Goal: Transaction & Acquisition: Book appointment/travel/reservation

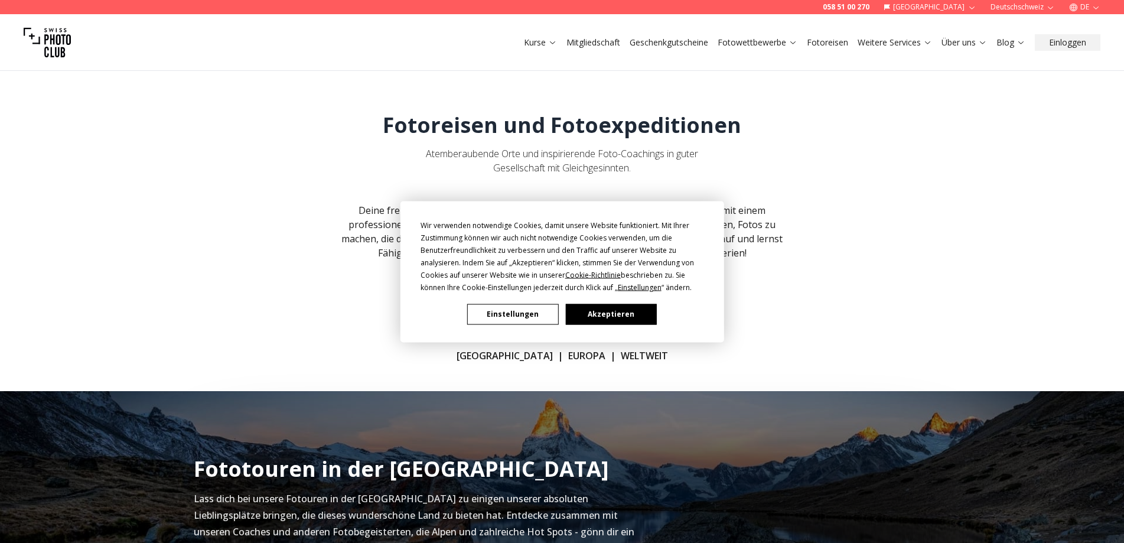
click at [639, 318] on button "Akzeptieren" at bounding box center [610, 314] width 91 height 21
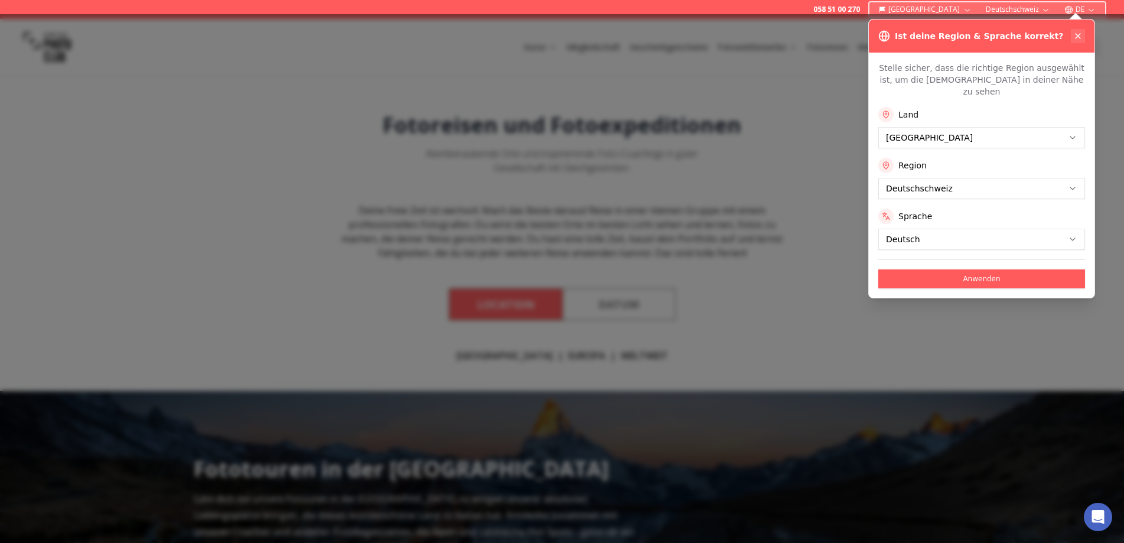
click at [1078, 34] on icon at bounding box center [1077, 35] width 9 height 9
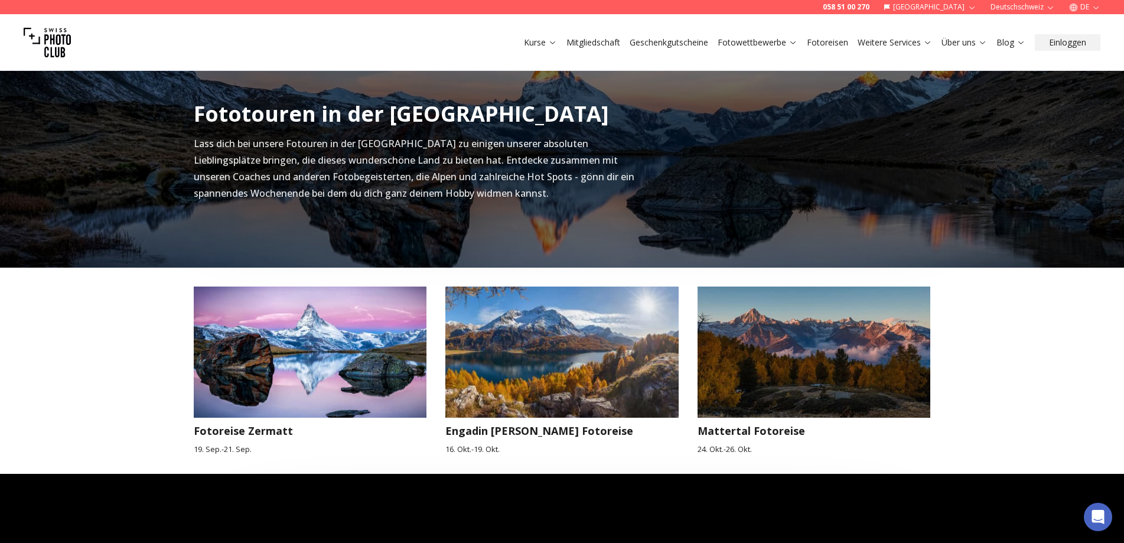
scroll to position [354, 0]
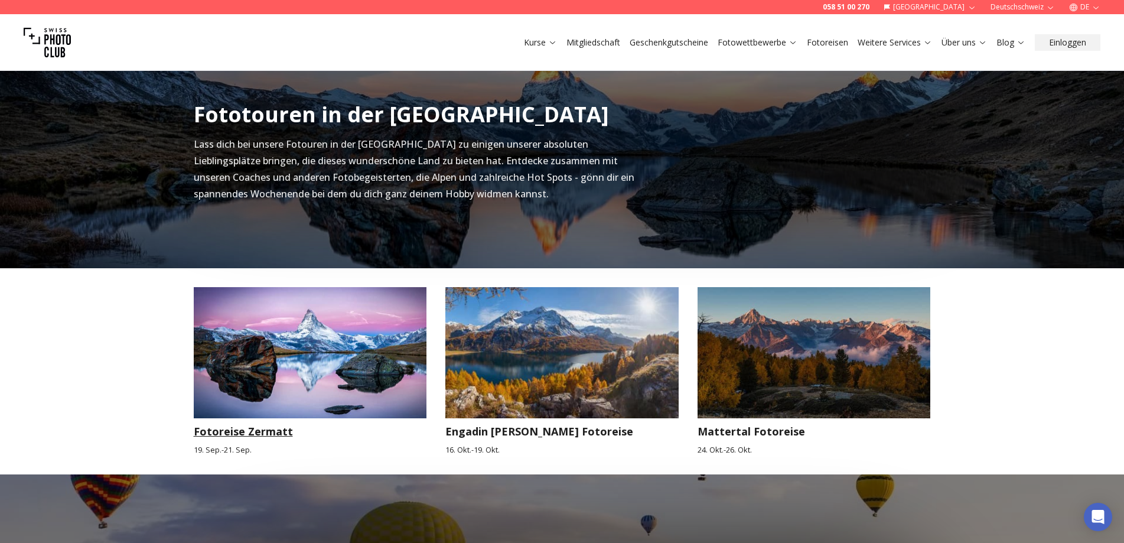
click at [304, 372] on img at bounding box center [310, 352] width 233 height 131
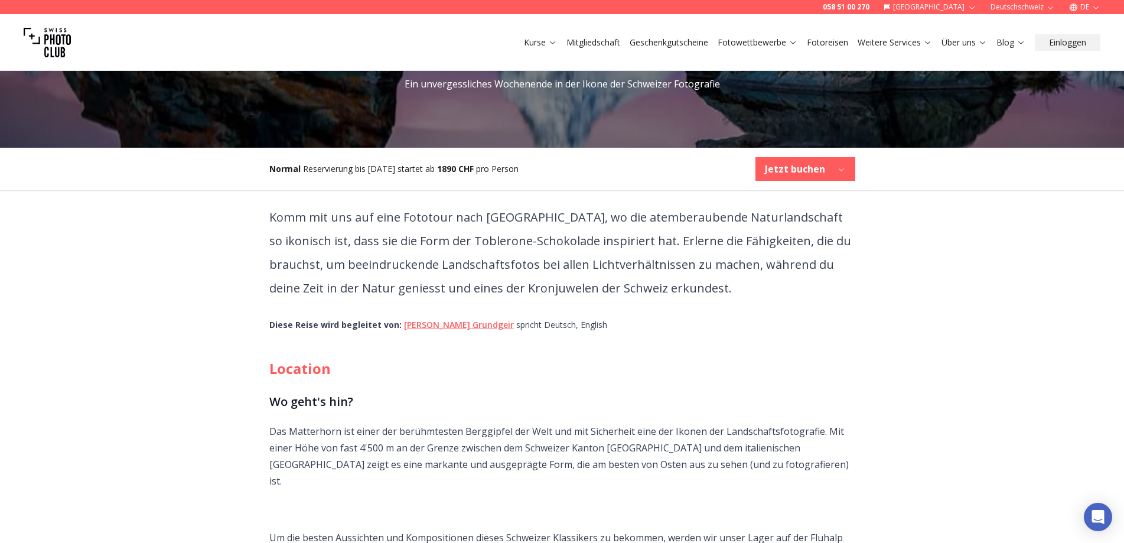
scroll to position [235, 0]
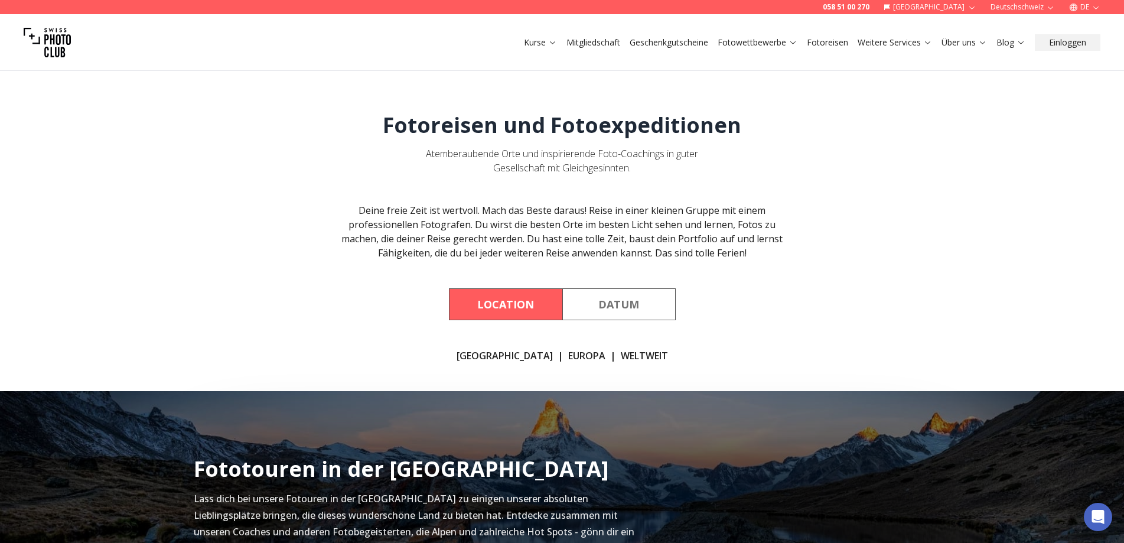
click at [524, 356] on link "[GEOGRAPHIC_DATA]" at bounding box center [505, 356] width 96 height 14
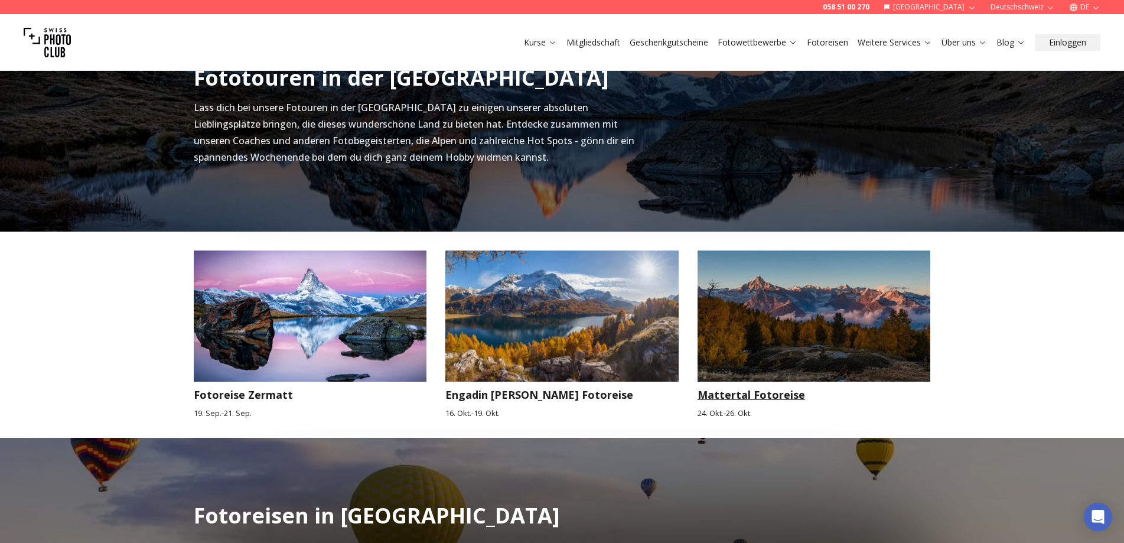
click at [807, 311] on img at bounding box center [814, 315] width 233 height 131
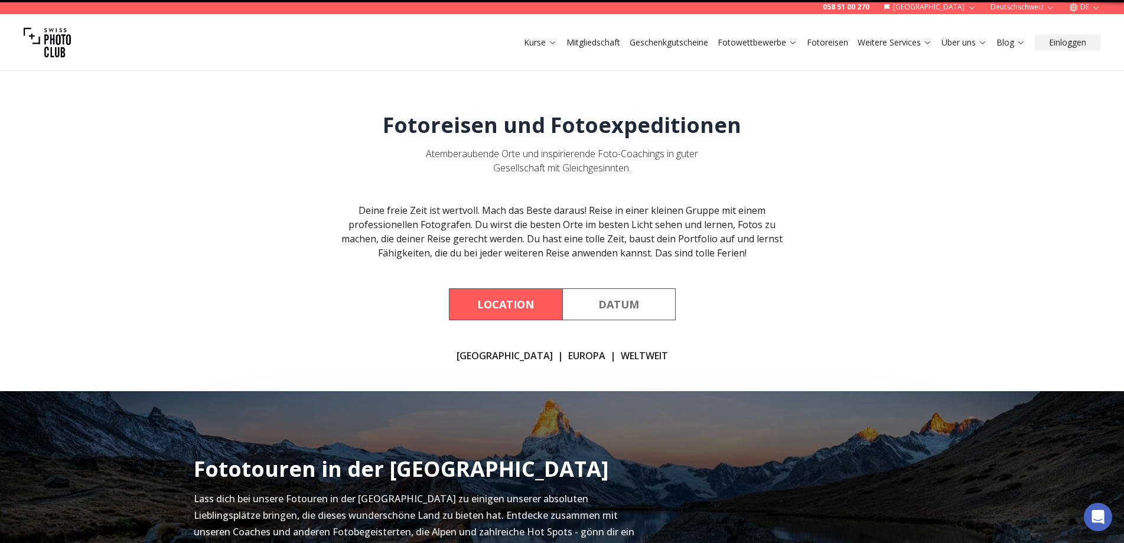
scroll to position [391, 0]
